Goal: Information Seeking & Learning: Understand process/instructions

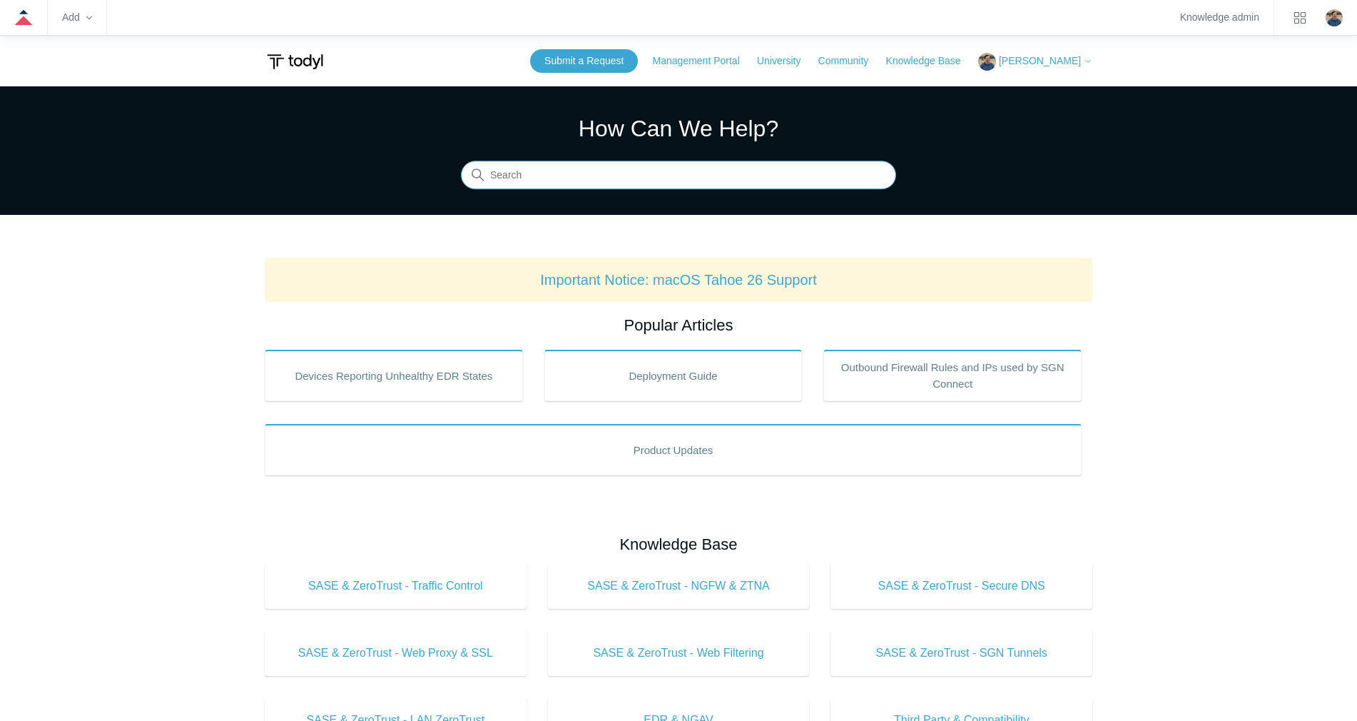
click at [511, 172] on input "Search" at bounding box center [678, 175] width 435 height 29
type input "how to generate har"
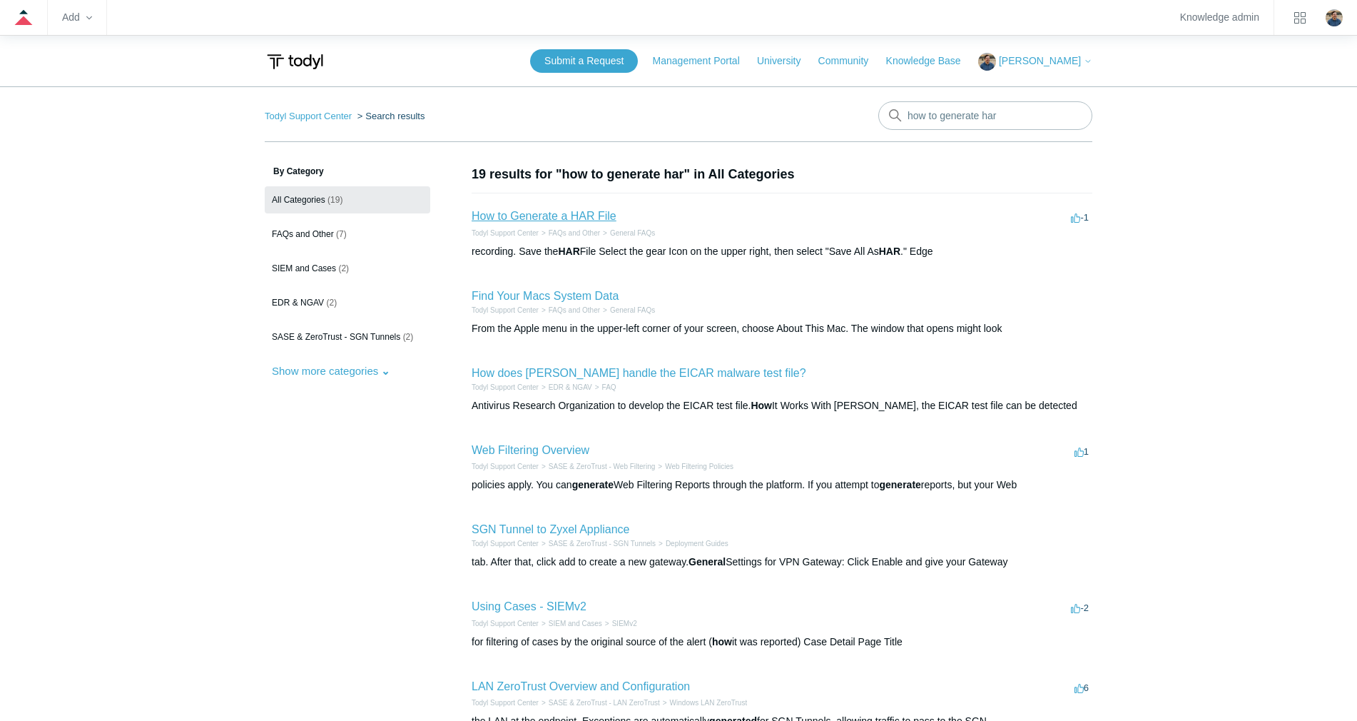
click at [594, 211] on link "How to Generate a HAR File" at bounding box center [544, 216] width 145 height 12
